Goal: Information Seeking & Learning: Learn about a topic

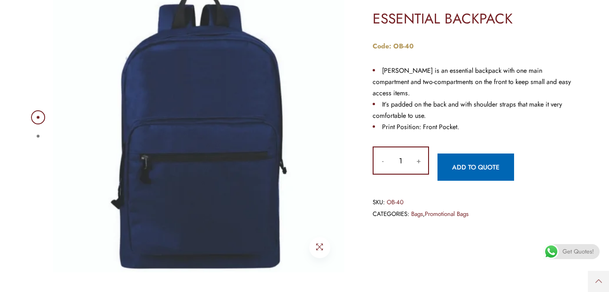
scroll to position [141, 0]
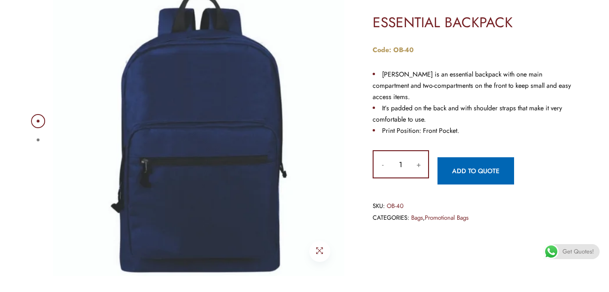
click at [211, 136] on img at bounding box center [199, 131] width 292 height 292
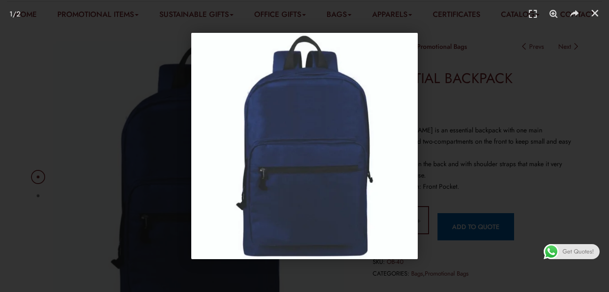
scroll to position [0, 0]
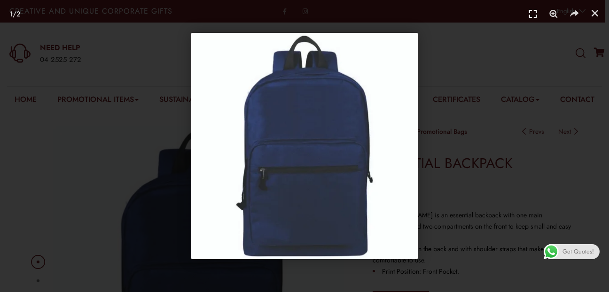
click at [530, 15] on icon "Fullscreen" at bounding box center [533, 14] width 14 height 14
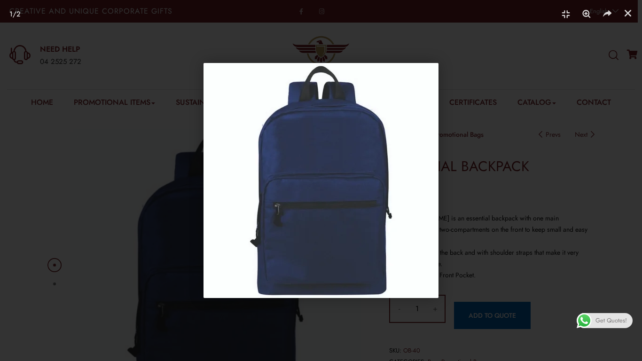
click at [379, 189] on img "1 / 2" at bounding box center [321, 180] width 235 height 235
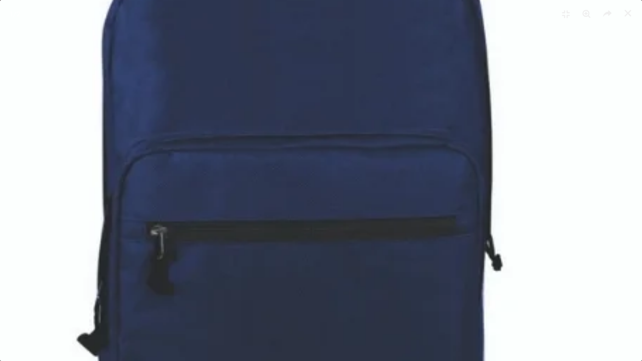
click at [379, 188] on img "1 / 2" at bounding box center [289, 156] width 705 height 705
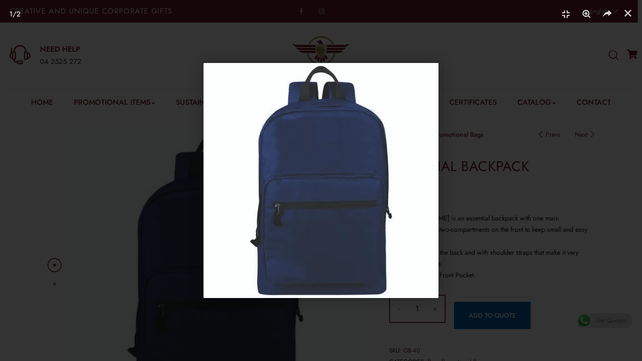
click at [328, 200] on img "1 / 2" at bounding box center [321, 180] width 235 height 235
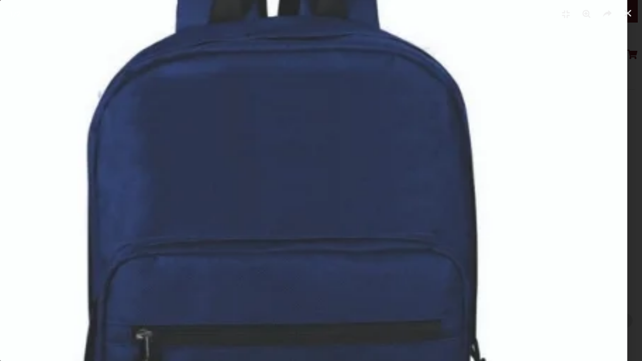
click at [274, 292] on img "1 / 2" at bounding box center [274, 260] width 705 height 705
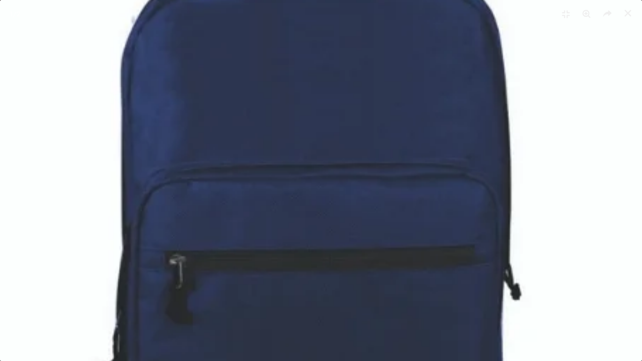
click at [327, 133] on img "1 / 2" at bounding box center [308, 185] width 705 height 705
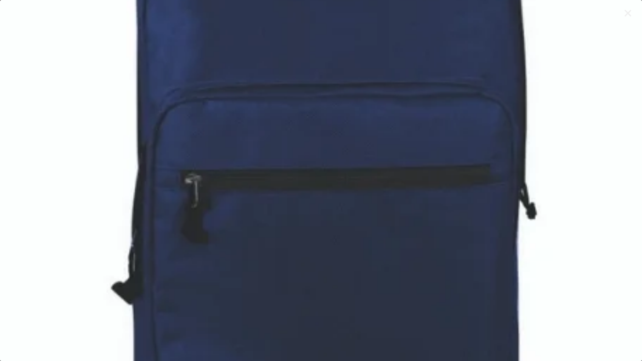
click at [343, 172] on img "1 / 2" at bounding box center [323, 104] width 705 height 705
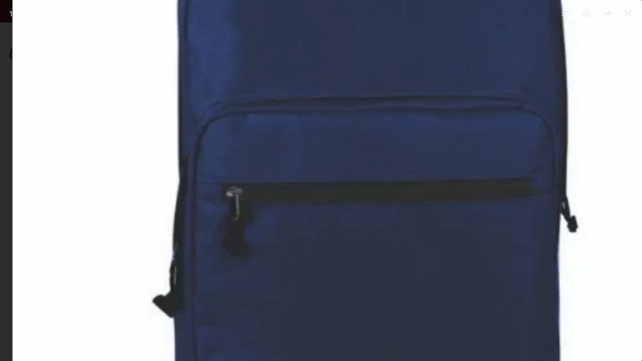
click at [255, 194] on img "1 / 2" at bounding box center [365, 117] width 705 height 705
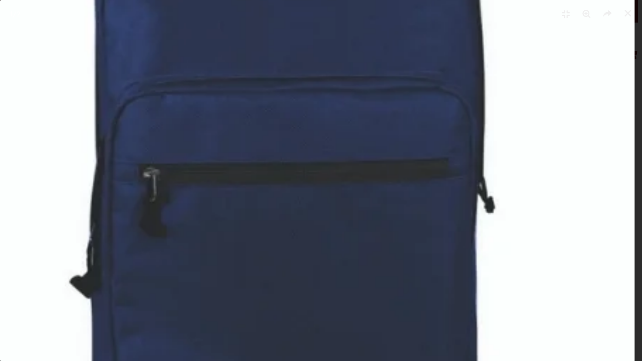
click at [239, 186] on img "1 / 2" at bounding box center [281, 98] width 705 height 705
